Goal: Transaction & Acquisition: Purchase product/service

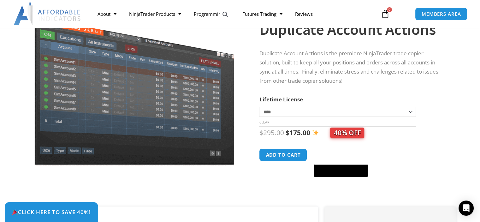
click at [279, 111] on select "**********" at bounding box center [337, 112] width 156 height 10
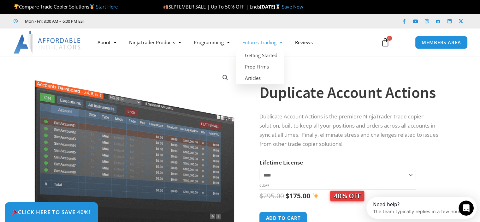
click at [278, 40] on link "Futures Trading" at bounding box center [262, 42] width 53 height 15
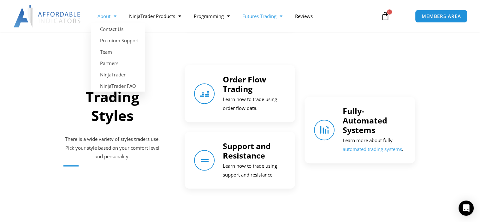
scroll to position [505, 0]
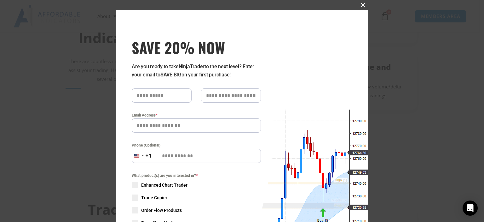
click at [361, 5] on span "SAVE 20% NOW popup" at bounding box center [363, 5] width 10 height 4
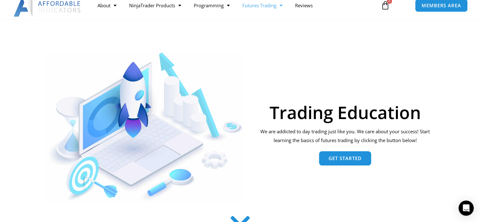
scroll to position [0, 0]
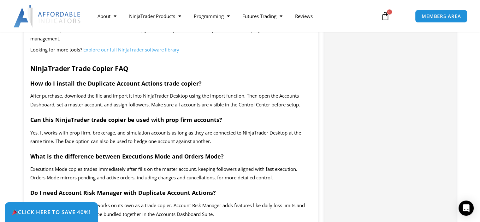
scroll to position [820, 0]
